Goal: Communication & Community: Answer question/provide support

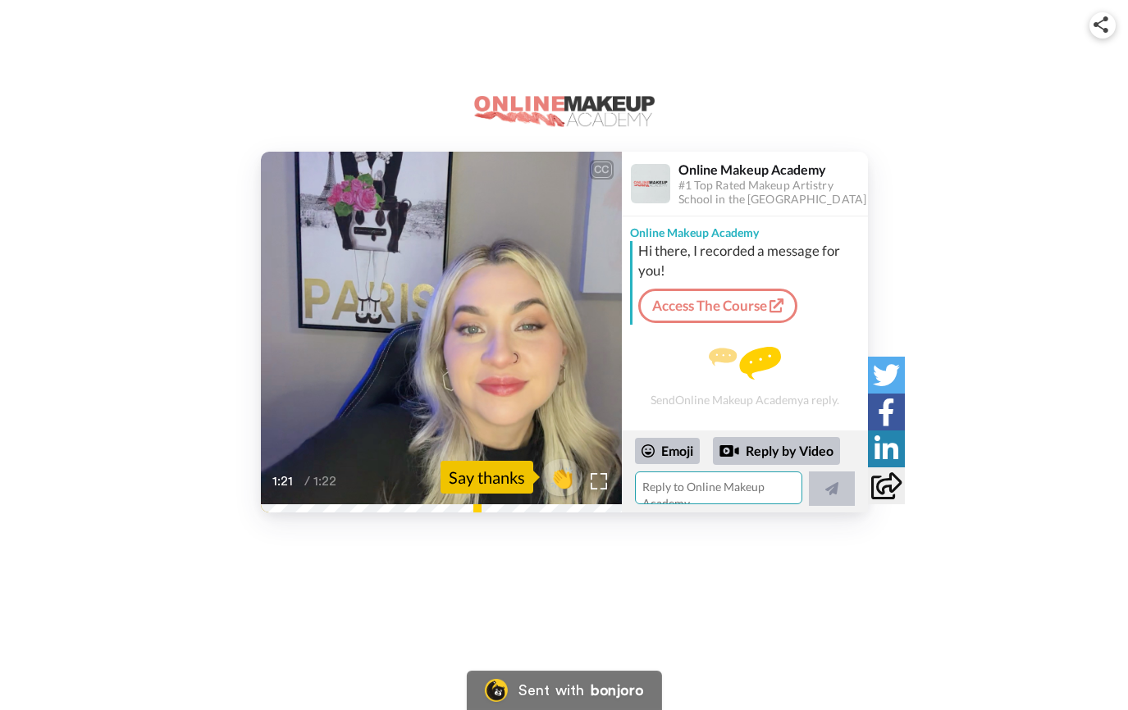
click at [748, 482] on textarea at bounding box center [718, 488] width 167 height 33
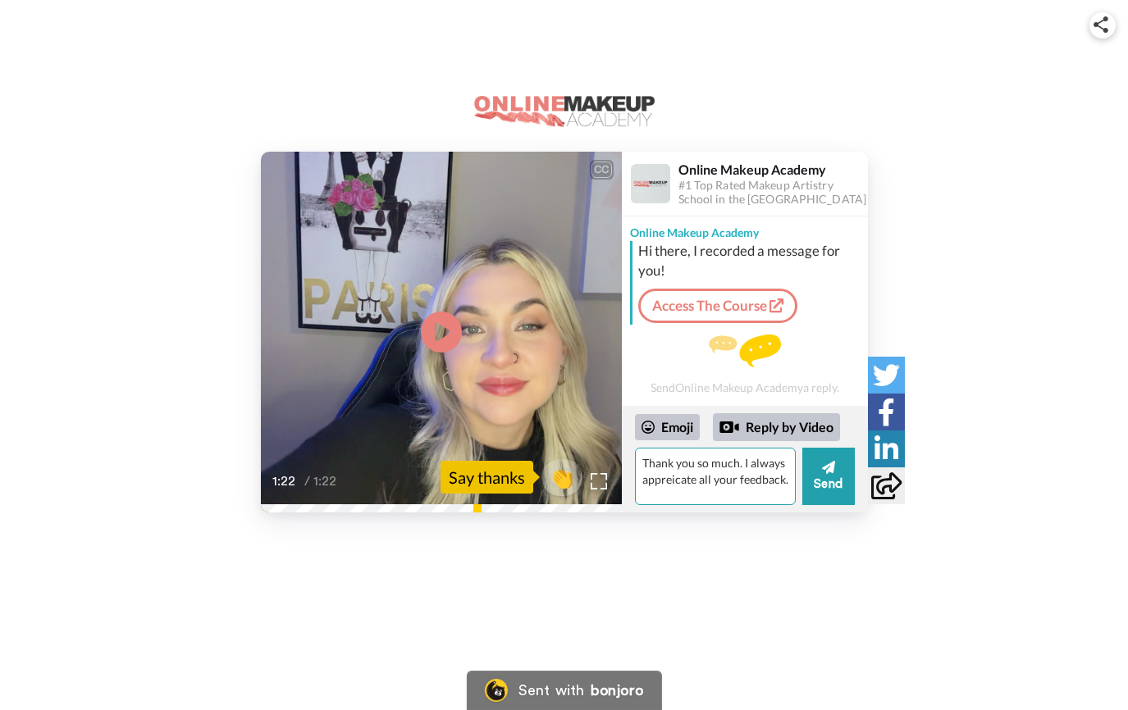
click at [667, 479] on textarea "Thank you so much. I always appreicate all your feedback." at bounding box center [715, 476] width 161 height 57
click at [0, 0] on lt-div "Possible spelling mistake found. appre ci ate Ignore" at bounding box center [0, 0] width 0 height 0
click at [0, 0] on lt-span "appre ci ate" at bounding box center [0, 0] width 0 height 0
type textarea "Thank you so much. I always appreciate all your feedback."
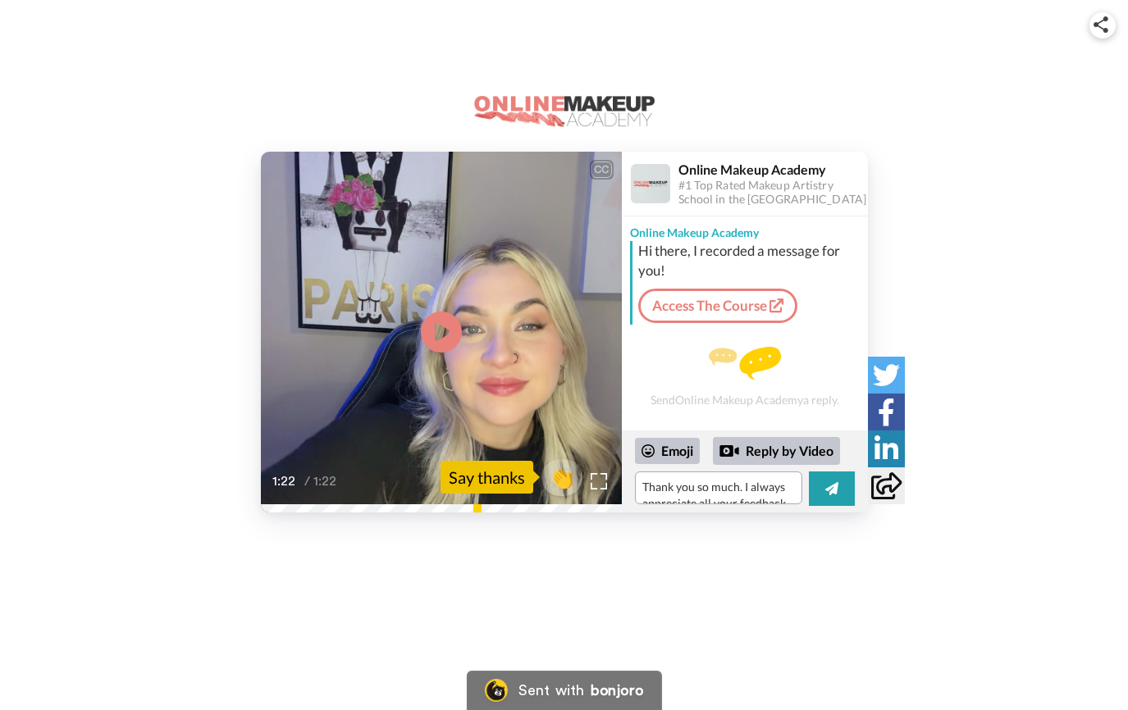
click at [0, 0] on lt-div at bounding box center [0, 0] width 0 height 0
click at [0, 0] on lt-span at bounding box center [0, 0] width 0 height 0
click at [832, 492] on icon at bounding box center [831, 488] width 13 height 13
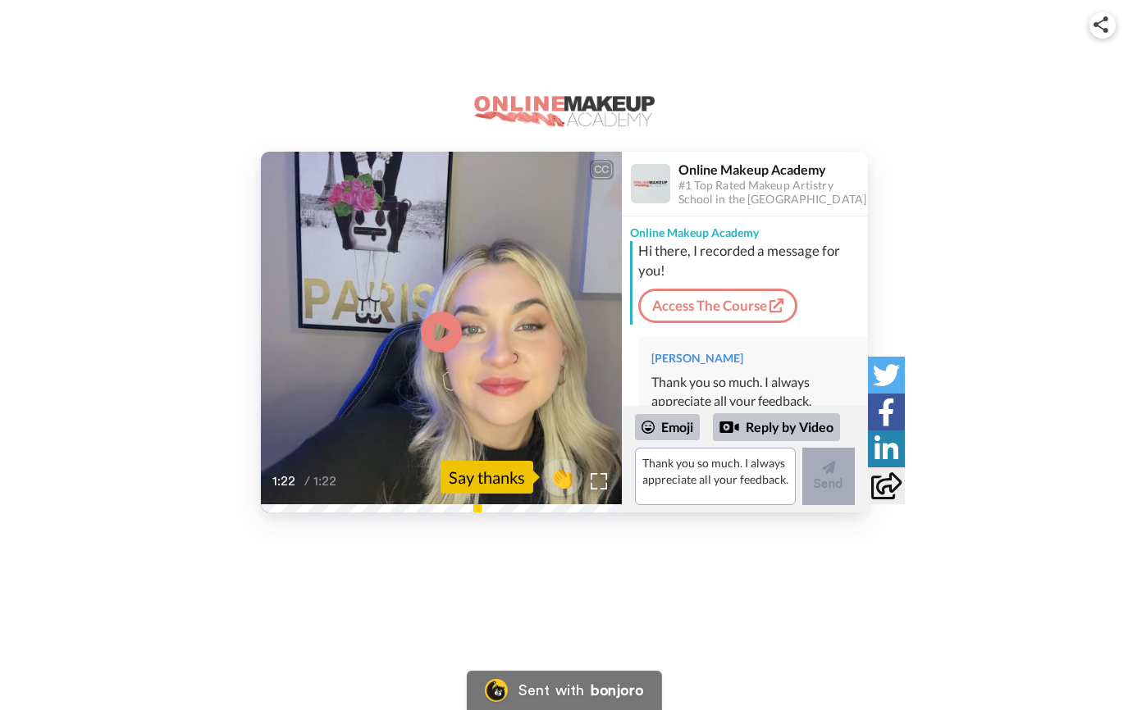
scroll to position [43, 0]
